Goal: Communication & Community: Answer question/provide support

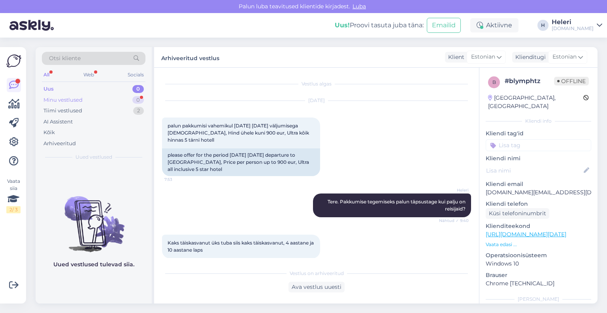
click at [70, 99] on div "Minu vestlused" at bounding box center [62, 100] width 39 height 8
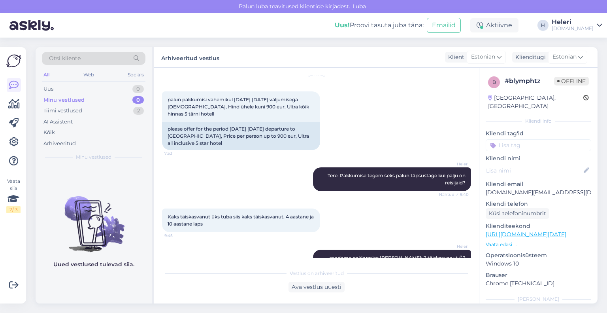
scroll to position [50, 0]
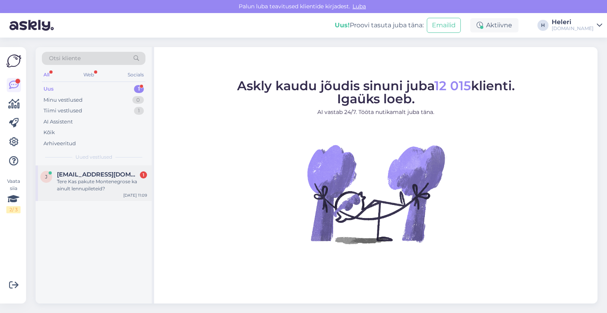
click at [95, 173] on span "[EMAIL_ADDRESS][DOMAIN_NAME]" at bounding box center [98, 174] width 82 height 7
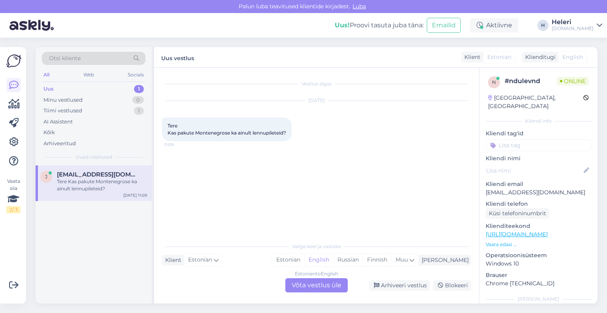
click at [320, 286] on div "Estonian to English Võta vestlus üle" at bounding box center [316, 285] width 62 height 14
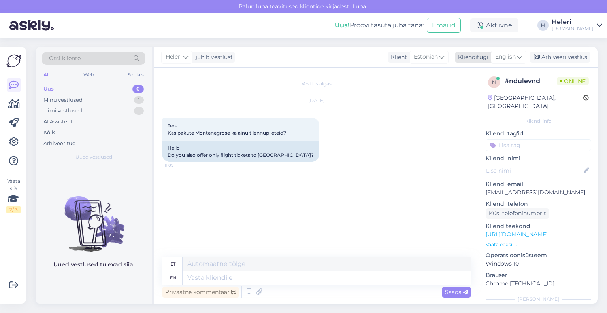
click at [509, 59] on span "English" at bounding box center [505, 57] width 21 height 9
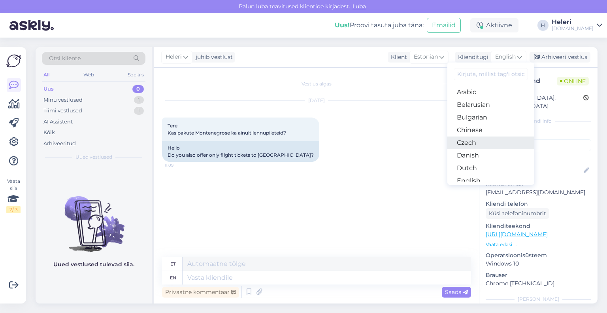
scroll to position [79, 0]
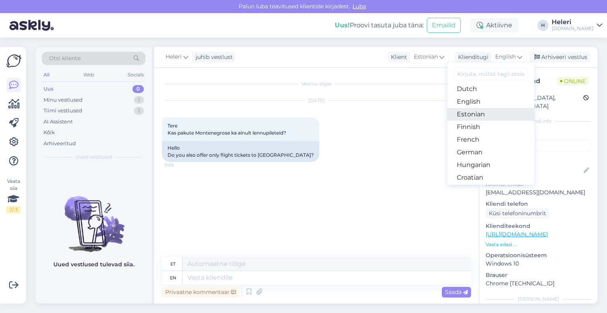
click at [469, 114] on link "Estonian" at bounding box center [490, 114] width 87 height 13
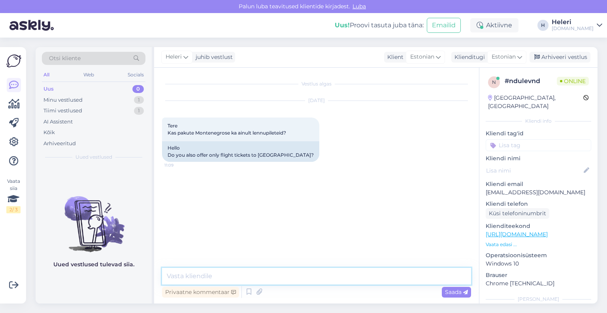
click at [217, 279] on textarea at bounding box center [316, 276] width 309 height 17
type textarea "Tere. Jaa pakume. Mis kuupäeval soovite reisida?"
click at [452, 290] on span "Saada" at bounding box center [456, 291] width 23 height 7
